Goal: Book appointment/travel/reservation

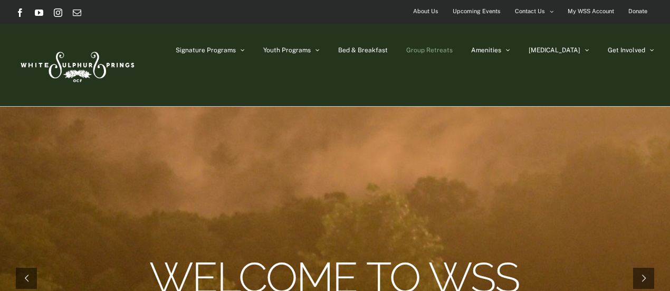
click at [453, 50] on span "Group Retreats" at bounding box center [429, 50] width 46 height 6
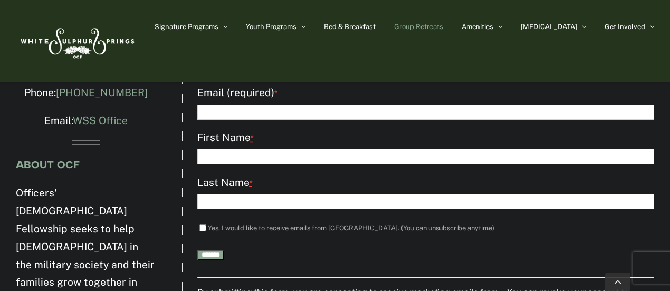
scroll to position [3668, 0]
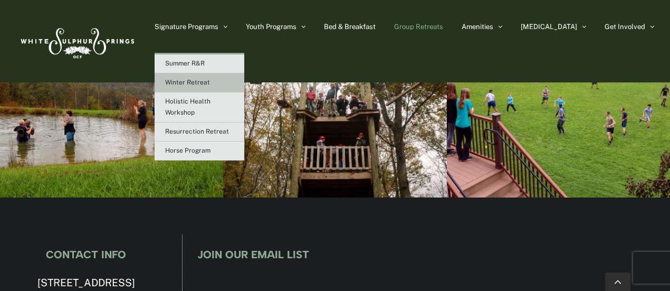
click at [210, 84] on span "Winter Retreat" at bounding box center [187, 82] width 45 height 7
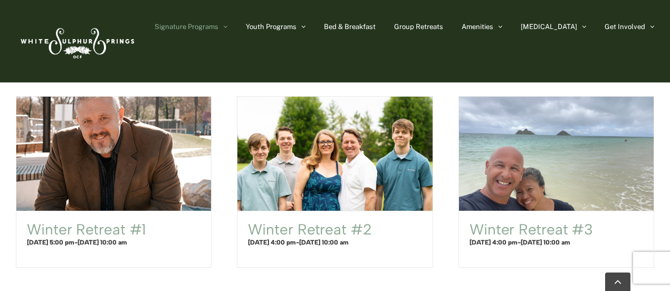
scroll to position [686, 0]
